Goal: Navigation & Orientation: Understand site structure

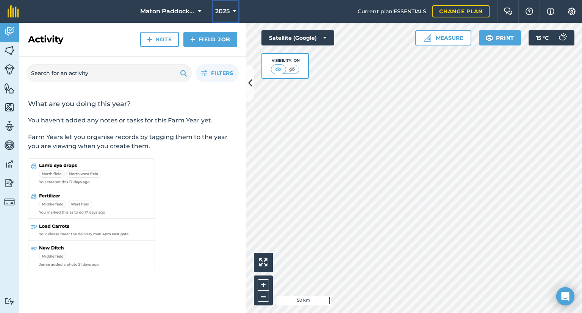
click at [217, 10] on span "2025" at bounding box center [222, 11] width 14 height 9
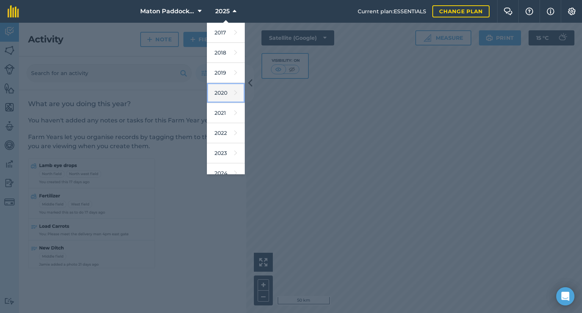
click at [217, 94] on link "2020" at bounding box center [226, 93] width 38 height 20
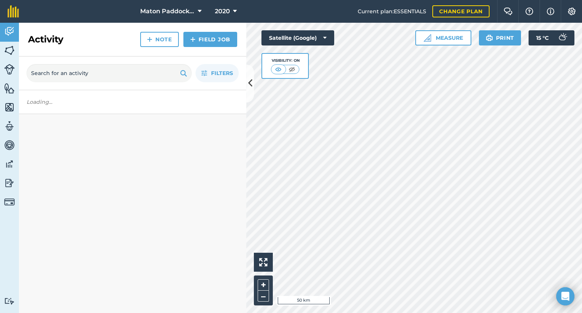
click at [246, 83] on div "Filters" at bounding box center [133, 74] width 228 height 34
click at [249, 83] on icon at bounding box center [250, 83] width 4 height 13
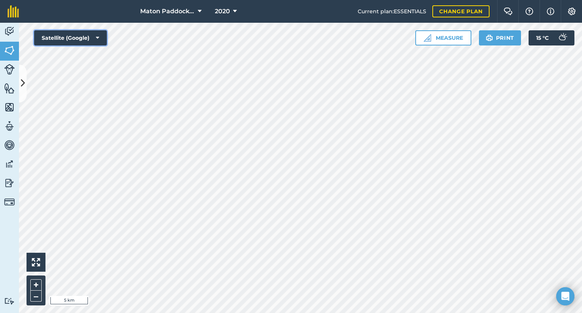
click at [88, 40] on button "Satellite (Google)" at bounding box center [70, 37] width 73 height 15
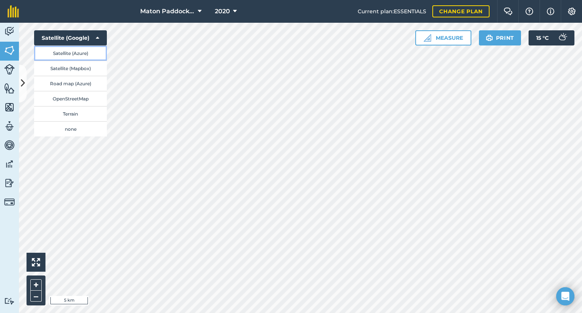
click at [81, 55] on button "Satellite (Azure)" at bounding box center [70, 53] width 73 height 15
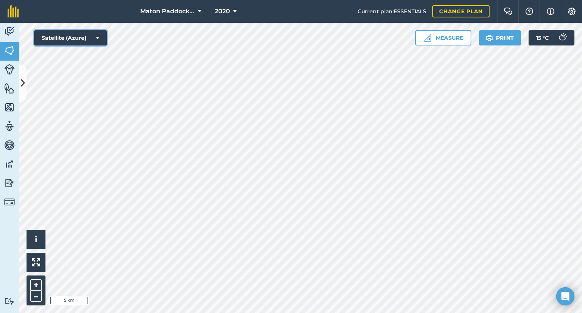
click at [83, 40] on button "Satellite (Azure)" at bounding box center [70, 37] width 73 height 15
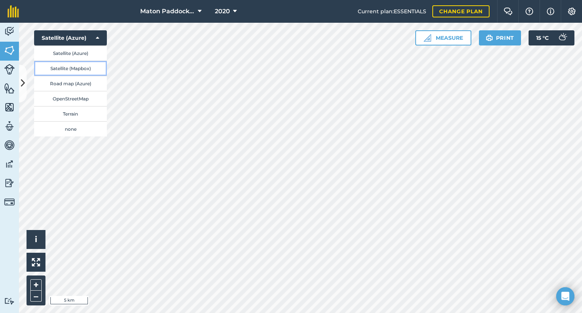
click at [75, 66] on button "Satellite (Mapbox)" at bounding box center [70, 68] width 73 height 15
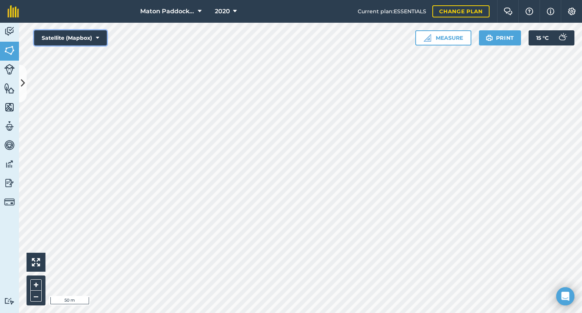
click at [77, 39] on button "Satellite (Mapbox)" at bounding box center [70, 37] width 73 height 15
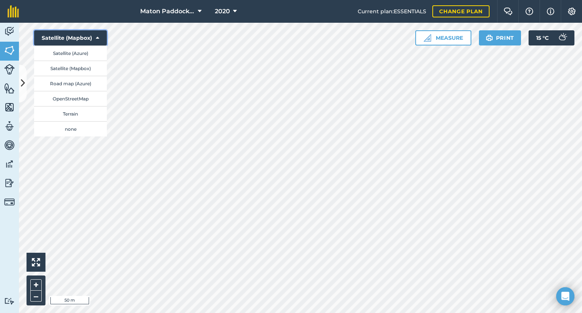
click at [77, 37] on button "Satellite (Mapbox)" at bounding box center [70, 37] width 73 height 15
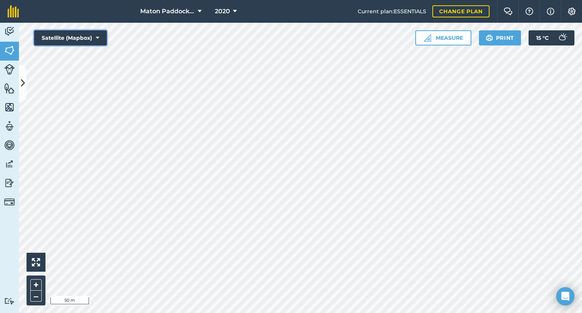
click at [77, 37] on button "Satellite (Mapbox)" at bounding box center [70, 37] width 73 height 15
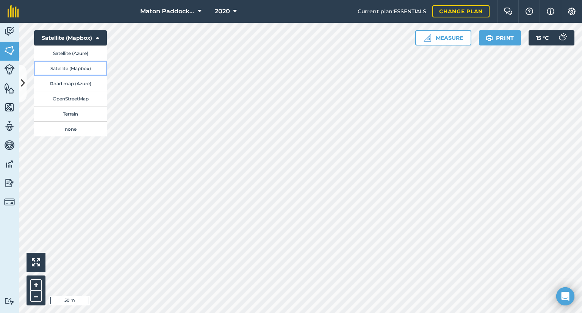
click at [77, 68] on button "Satellite (Mapbox)" at bounding box center [70, 68] width 73 height 15
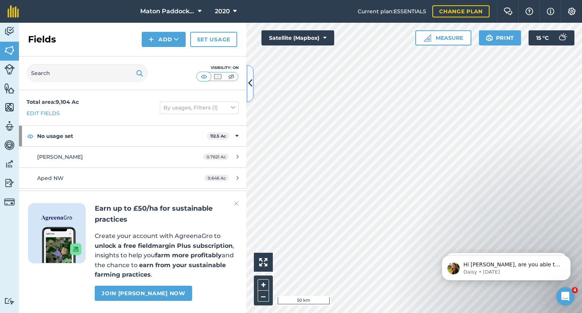
click at [249, 93] on button at bounding box center [250, 83] width 8 height 38
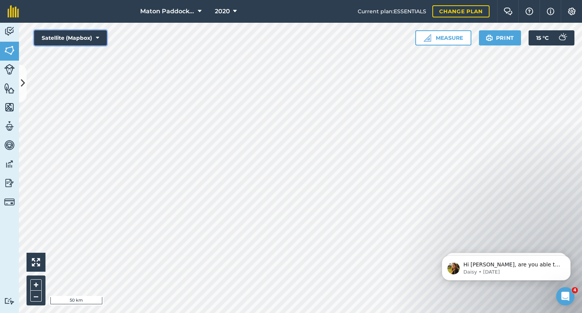
click at [86, 40] on button "Satellite (Mapbox)" at bounding box center [70, 37] width 73 height 15
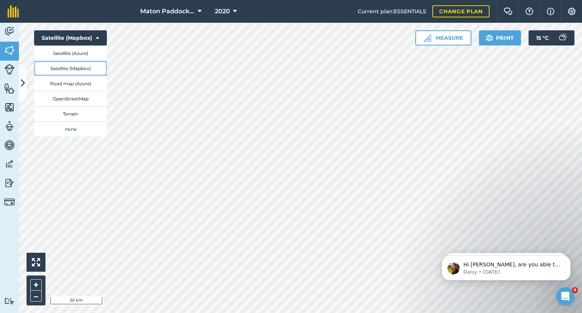
click at [82, 70] on button "Satellite (Mapbox)" at bounding box center [70, 68] width 73 height 15
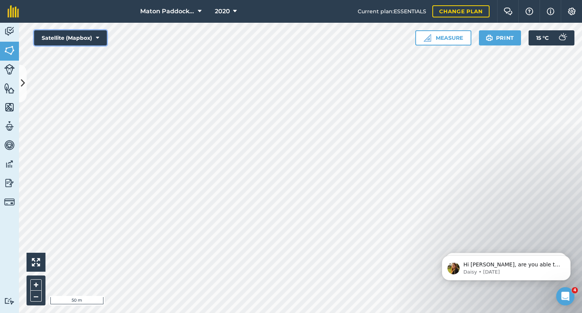
click at [82, 36] on button "Satellite (Mapbox)" at bounding box center [70, 37] width 73 height 15
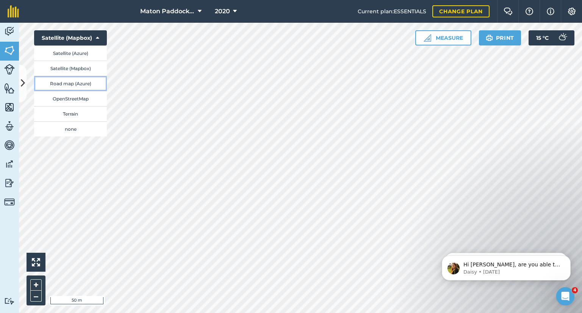
click at [82, 83] on button "Road map (Azure)" at bounding box center [70, 83] width 73 height 15
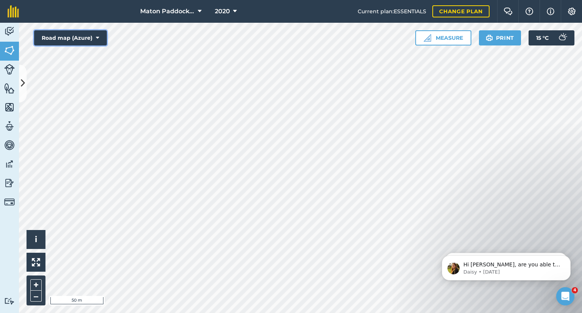
click at [83, 43] on button "Road map (Azure)" at bounding box center [70, 37] width 73 height 15
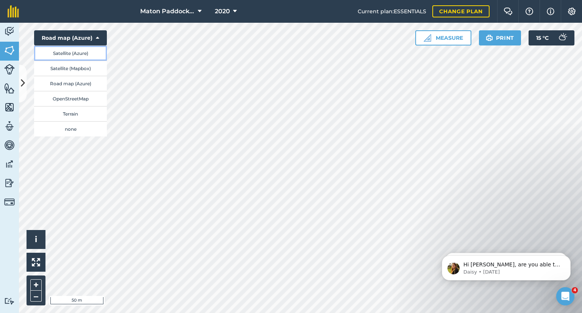
click at [80, 60] on button "Satellite (Azure)" at bounding box center [70, 53] width 73 height 15
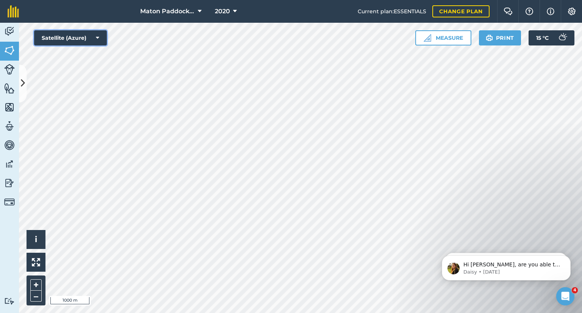
click at [82, 42] on button "Satellite (Azure)" at bounding box center [70, 37] width 73 height 15
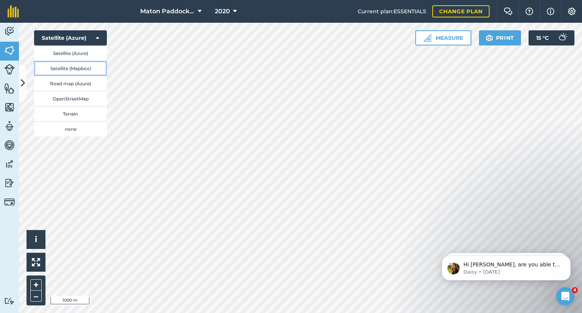
click at [89, 69] on button "Satellite (Mapbox)" at bounding box center [70, 68] width 73 height 15
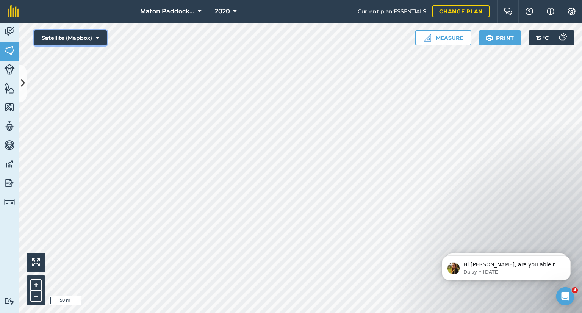
click at [86, 34] on button "Satellite (Mapbox)" at bounding box center [70, 37] width 73 height 15
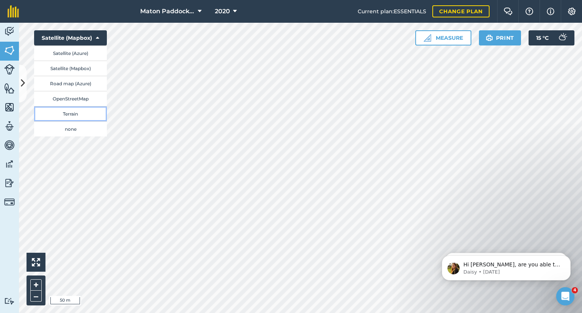
click at [82, 112] on button "Terrain" at bounding box center [70, 113] width 73 height 15
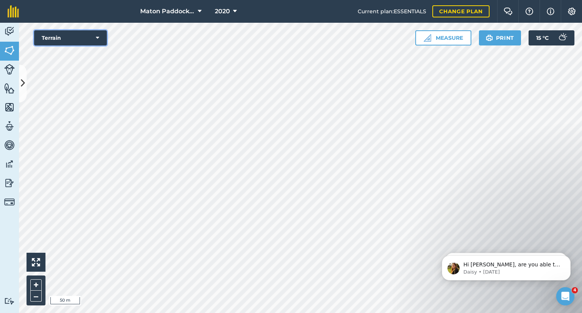
click at [85, 38] on button "Terrain" at bounding box center [70, 37] width 73 height 15
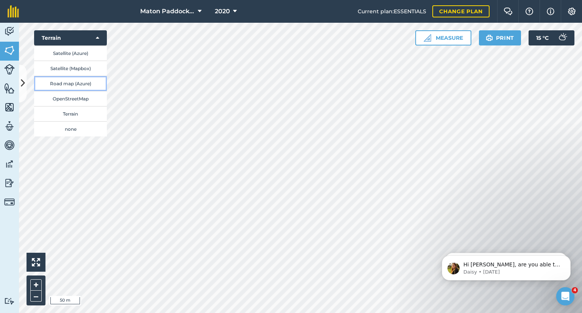
click at [92, 82] on button "Road map (Azure)" at bounding box center [70, 83] width 73 height 15
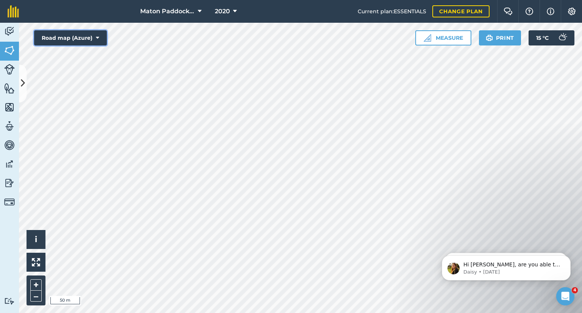
click at [88, 38] on button "Road map (Azure)" at bounding box center [70, 37] width 73 height 15
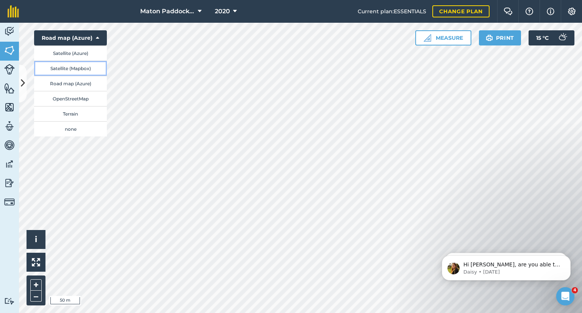
click at [89, 69] on button "Satellite (Mapbox)" at bounding box center [70, 68] width 73 height 15
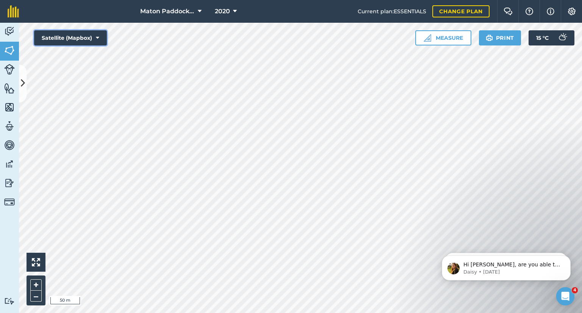
click at [85, 39] on button "Satellite (Mapbox)" at bounding box center [70, 37] width 73 height 15
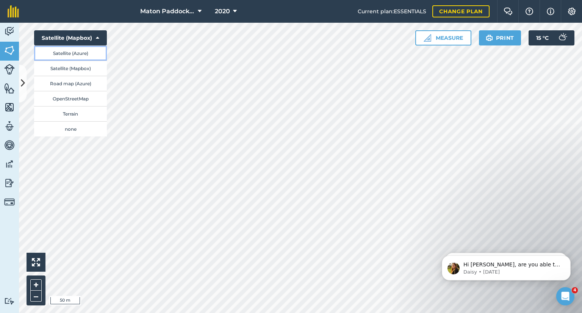
click at [83, 56] on button "Satellite (Azure)" at bounding box center [70, 53] width 73 height 15
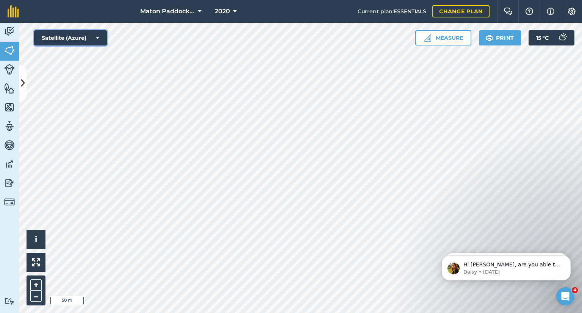
click at [79, 38] on button "Satellite (Azure)" at bounding box center [70, 37] width 73 height 15
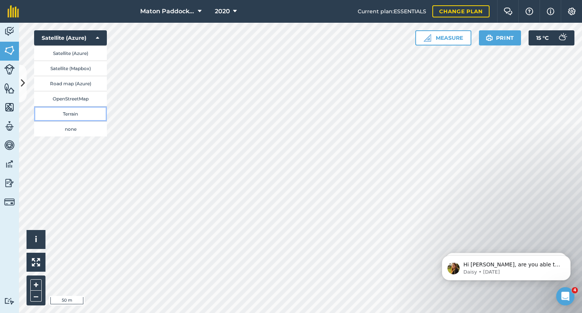
click at [76, 113] on button "Terrain" at bounding box center [70, 113] width 73 height 15
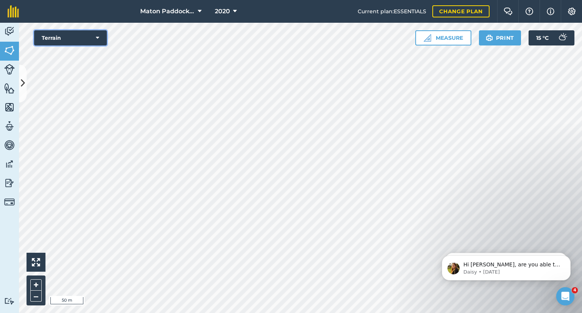
click at [59, 39] on button "Terrain" at bounding box center [70, 37] width 73 height 15
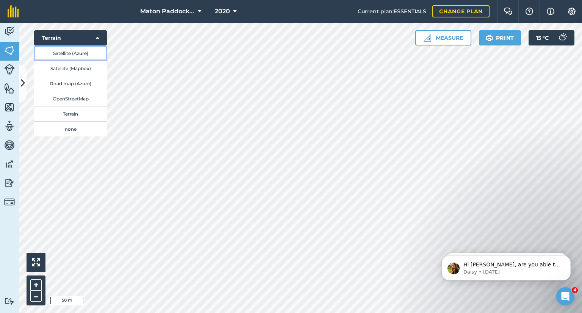
click at [76, 57] on button "Satellite (Azure)" at bounding box center [70, 53] width 73 height 15
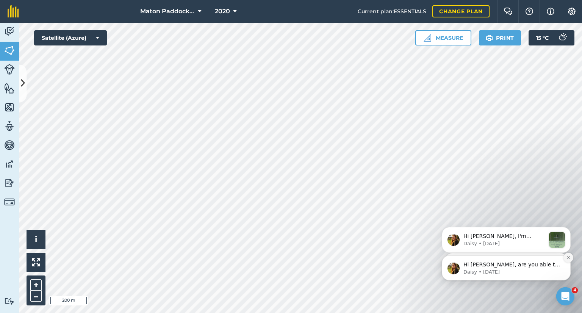
click at [572, 259] on button "Dismiss notification" at bounding box center [569, 258] width 10 height 10
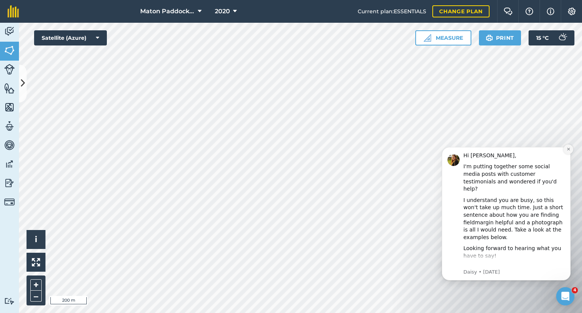
click at [566, 150] on button "Dismiss notification" at bounding box center [569, 149] width 10 height 10
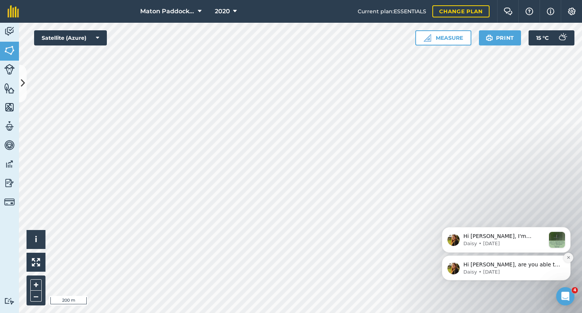
click at [568, 258] on icon "Dismiss notification" at bounding box center [568, 257] width 3 height 3
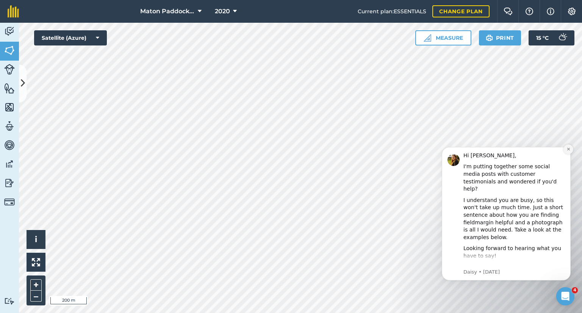
click at [571, 150] on button "Dismiss notification" at bounding box center [569, 149] width 10 height 10
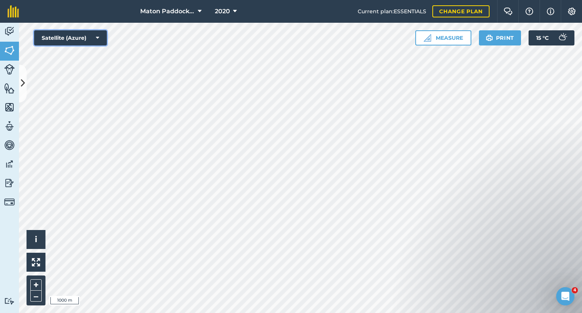
click at [76, 36] on button "Satellite (Azure)" at bounding box center [70, 37] width 73 height 15
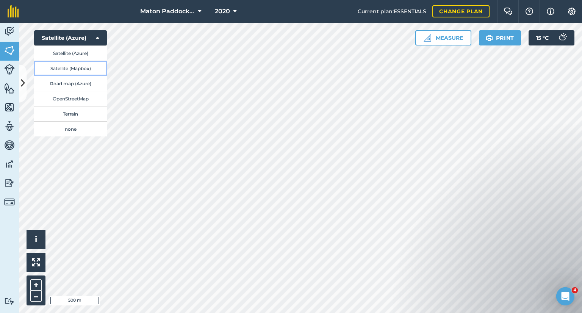
click at [85, 69] on button "Satellite (Mapbox)" at bounding box center [70, 68] width 73 height 15
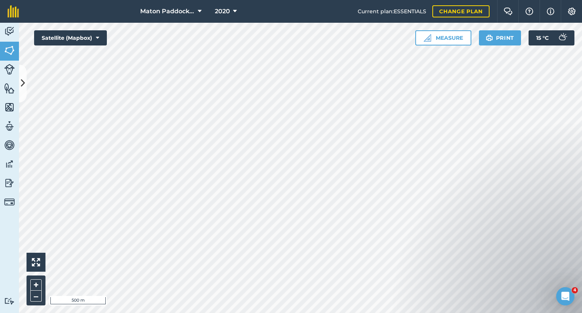
click at [340, 7] on div "Maton Paddock Care 2020 Current plan : ESSENTIALS Change plan Farm Chat Help In…" at bounding box center [291, 156] width 582 height 313
